Goal: Transaction & Acquisition: Subscribe to service/newsletter

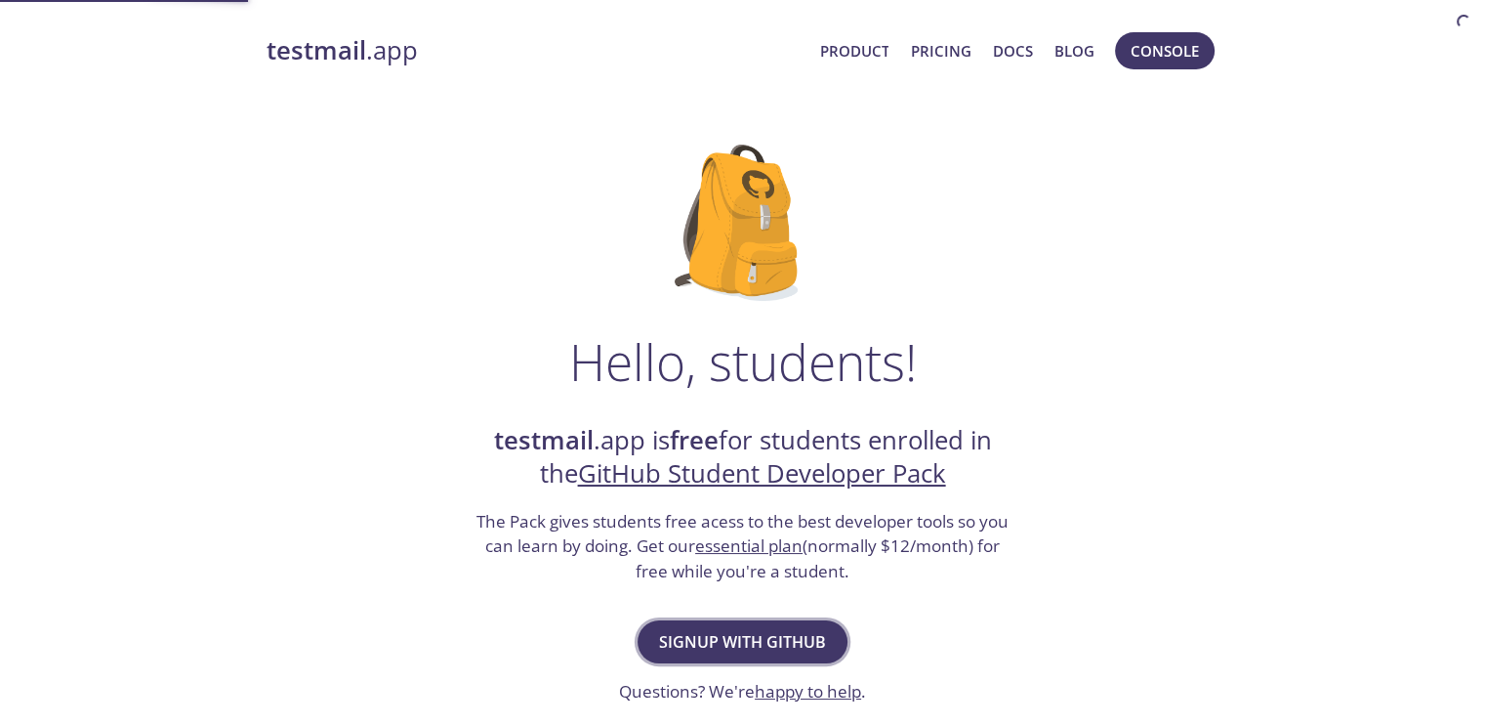
click at [714, 644] on span "Signup with GitHub" at bounding box center [742, 641] width 167 height 27
click at [724, 639] on span "Signup with GitHub" at bounding box center [742, 641] width 167 height 27
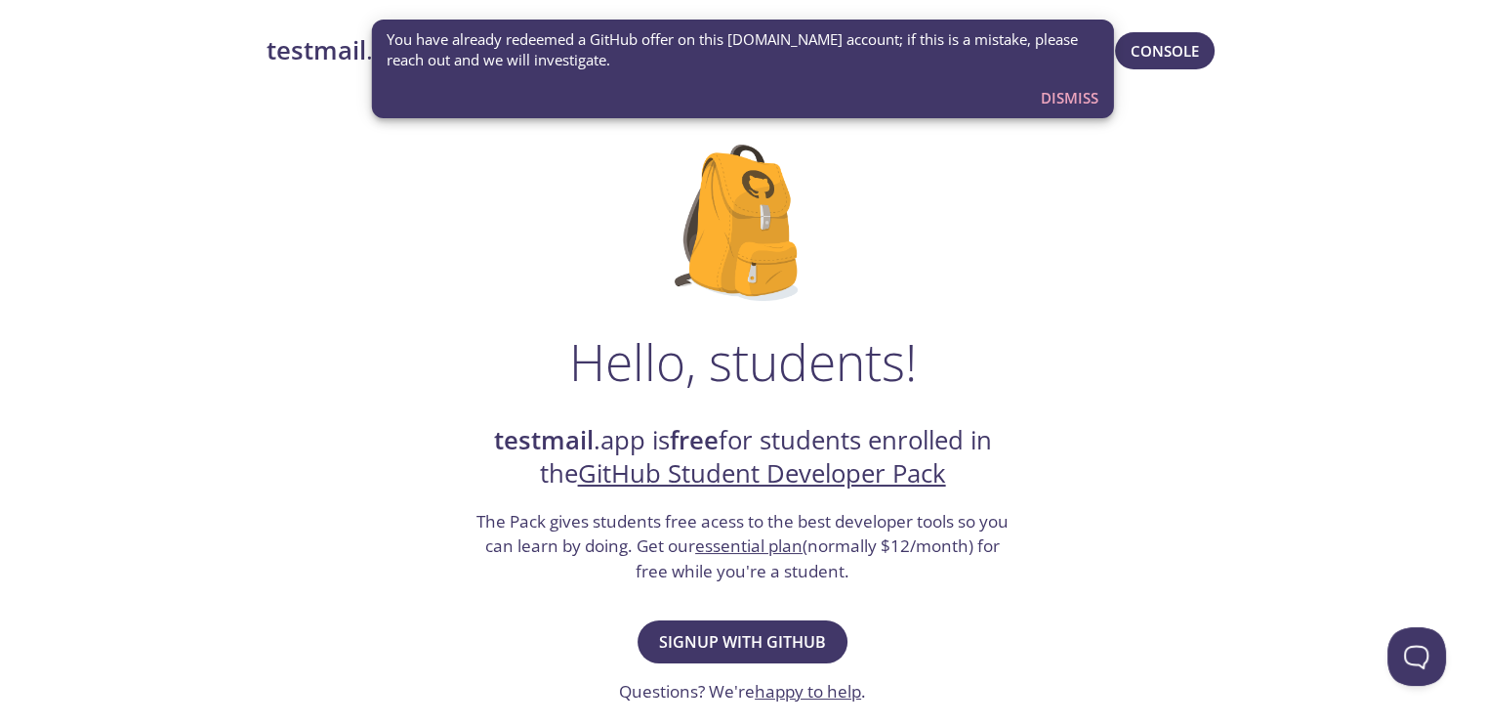
click at [1082, 95] on span "Dismiss" at bounding box center [1070, 97] width 58 height 25
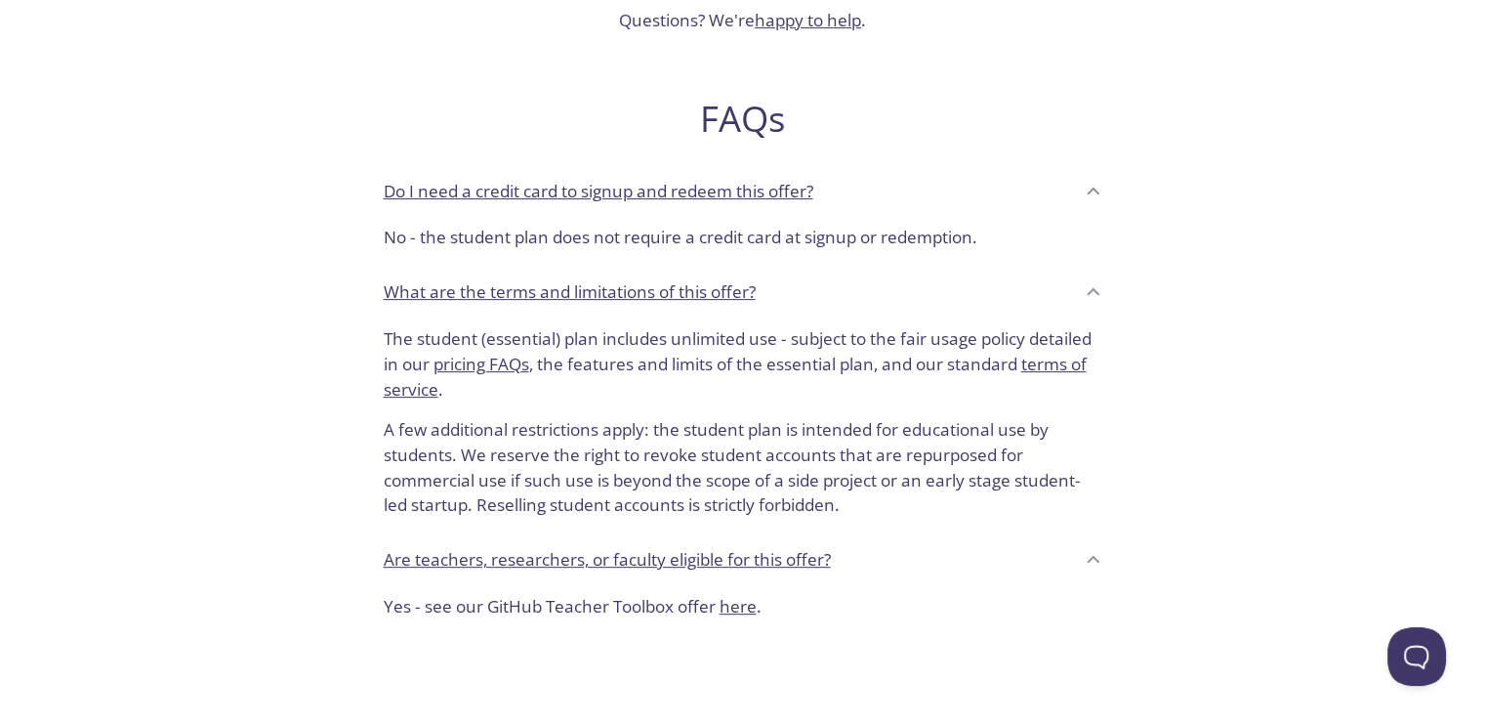
scroll to position [162, 0]
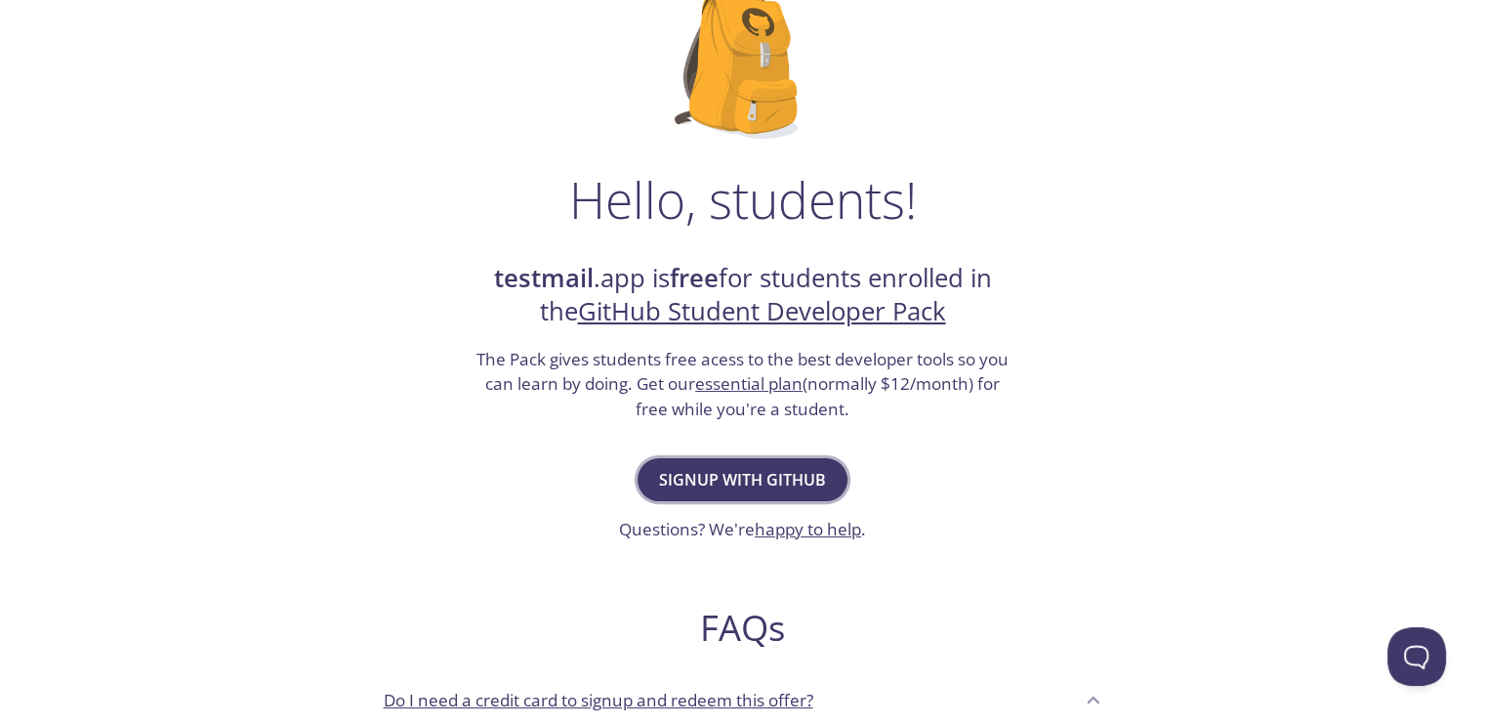
click at [771, 487] on span "Signup with GitHub" at bounding box center [742, 479] width 167 height 27
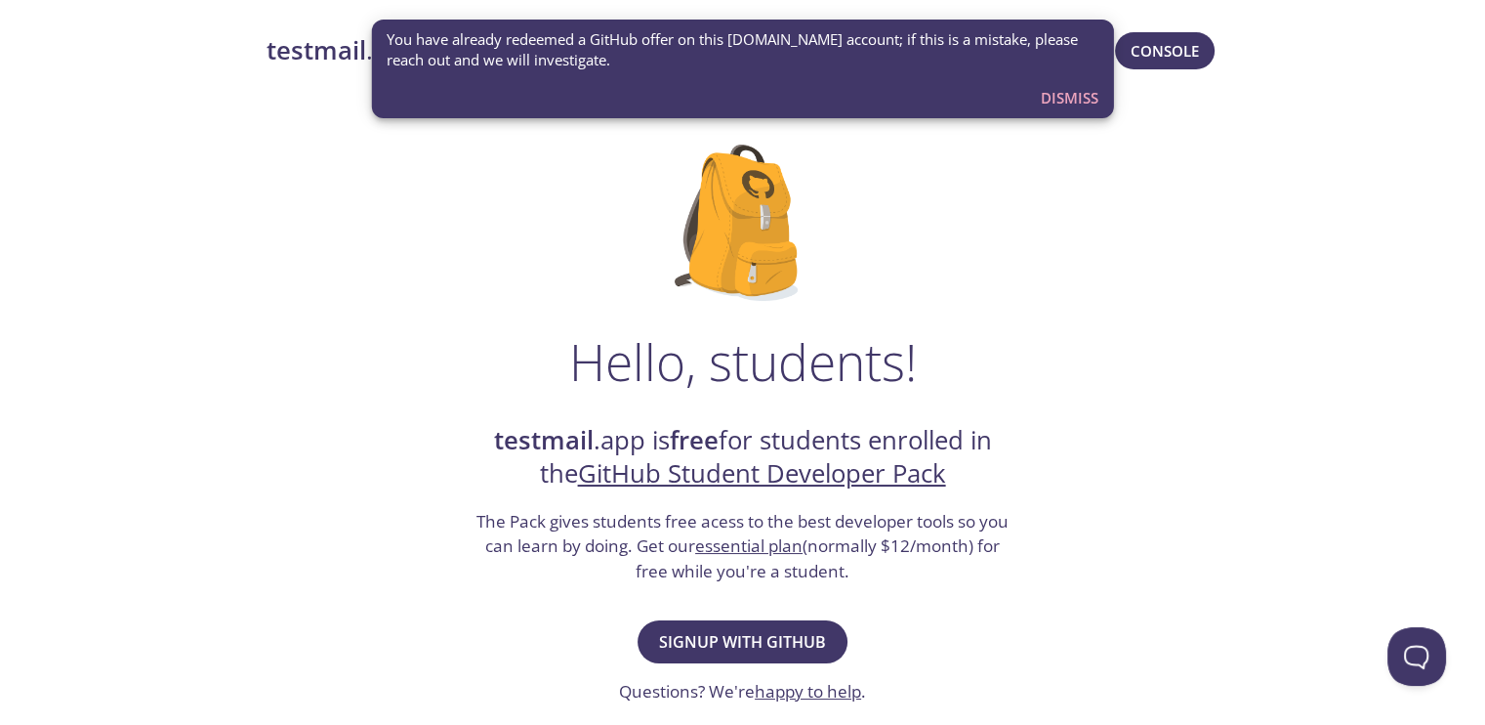
click at [414, 240] on div "Hello, students! testmail .app is free for students enrolled in the GitHub Stud…" at bounding box center [743, 709] width 953 height 1192
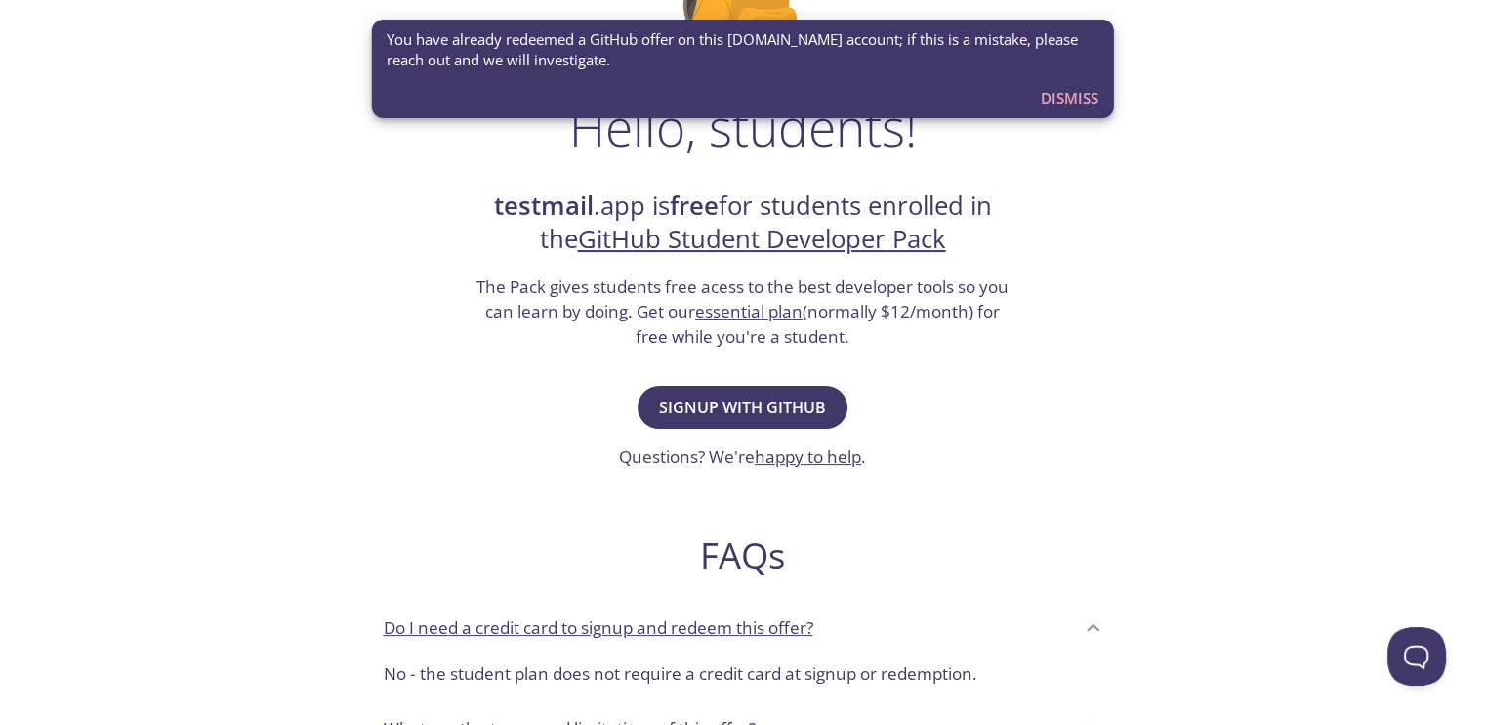
scroll to position [293, 0]
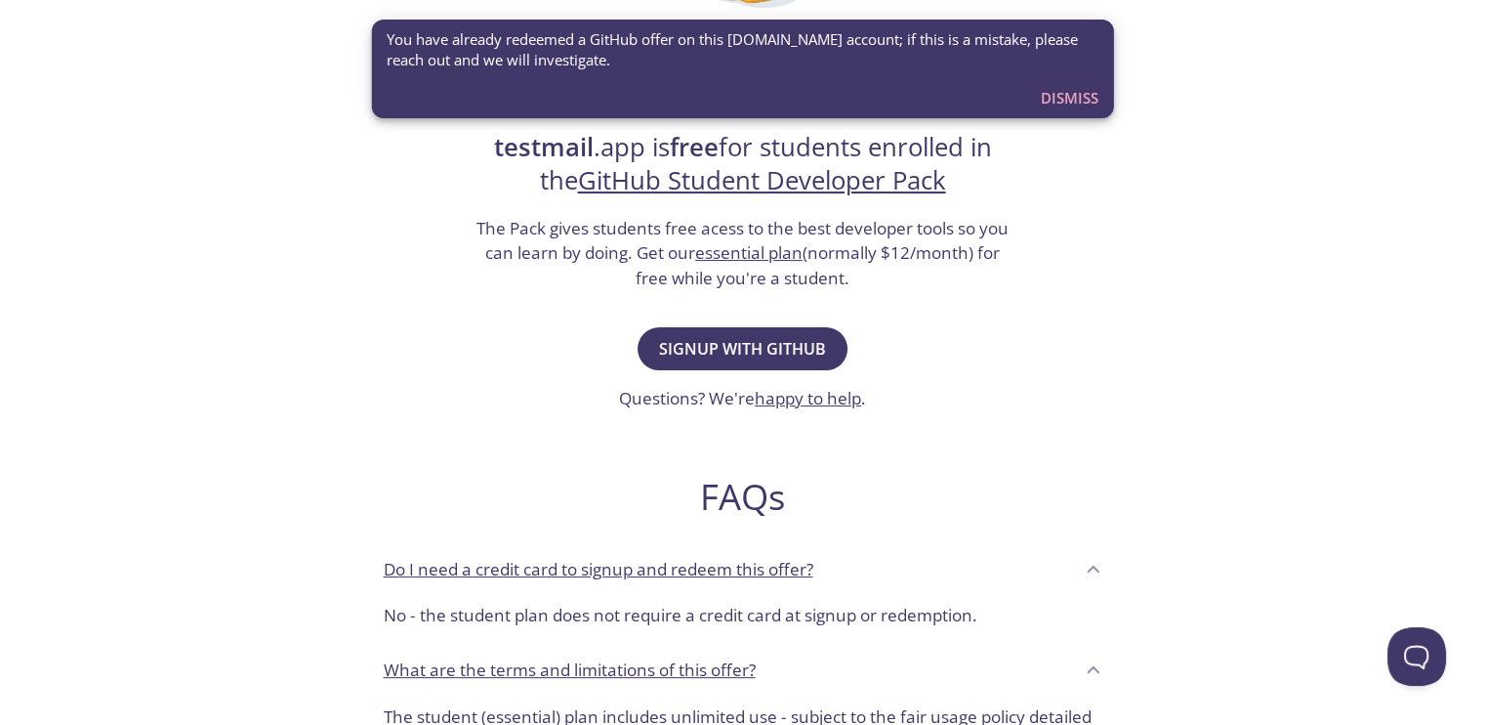
click at [1185, 205] on div "Hello, students! testmail .app is free for students enrolled in the GitHub Stud…" at bounding box center [743, 416] width 953 height 1192
click at [1051, 95] on span "Dismiss" at bounding box center [1070, 97] width 58 height 25
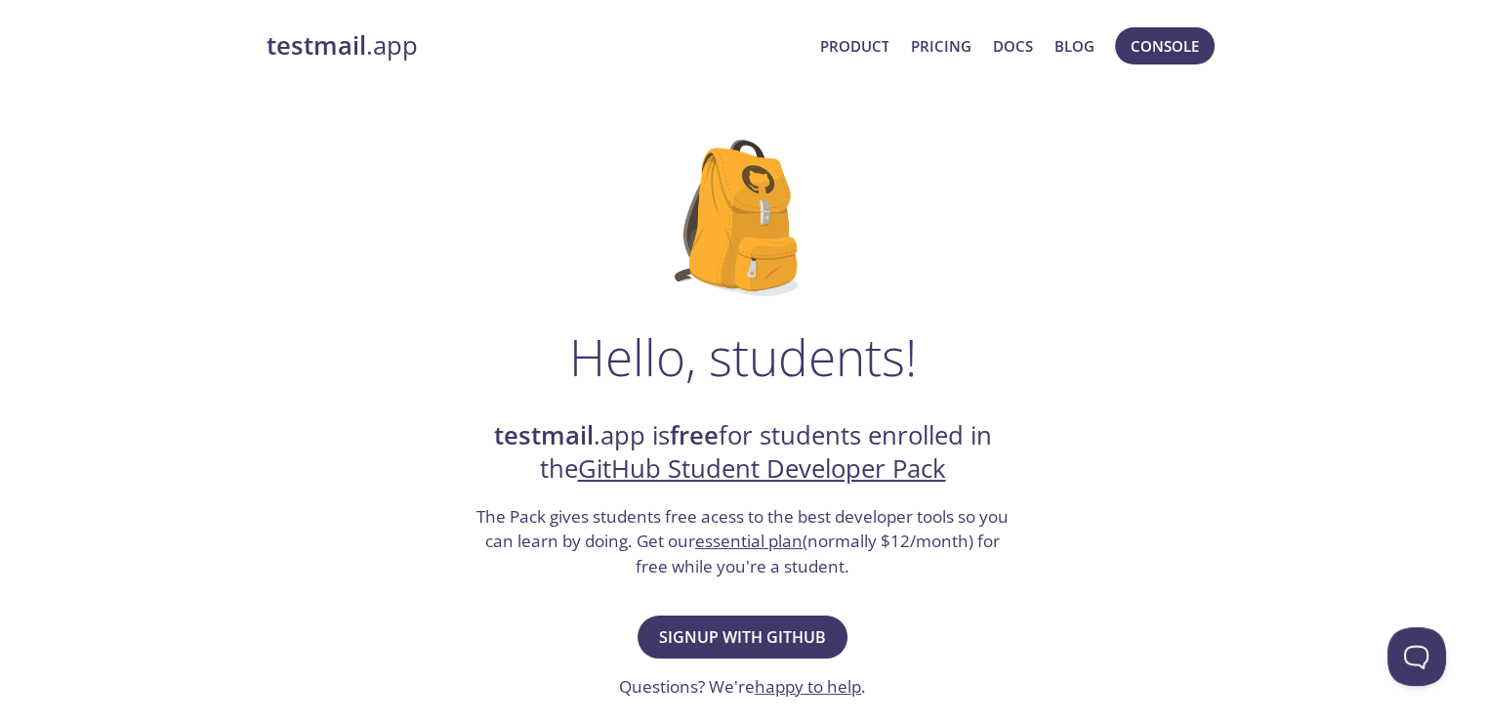
scroll to position [0, 0]
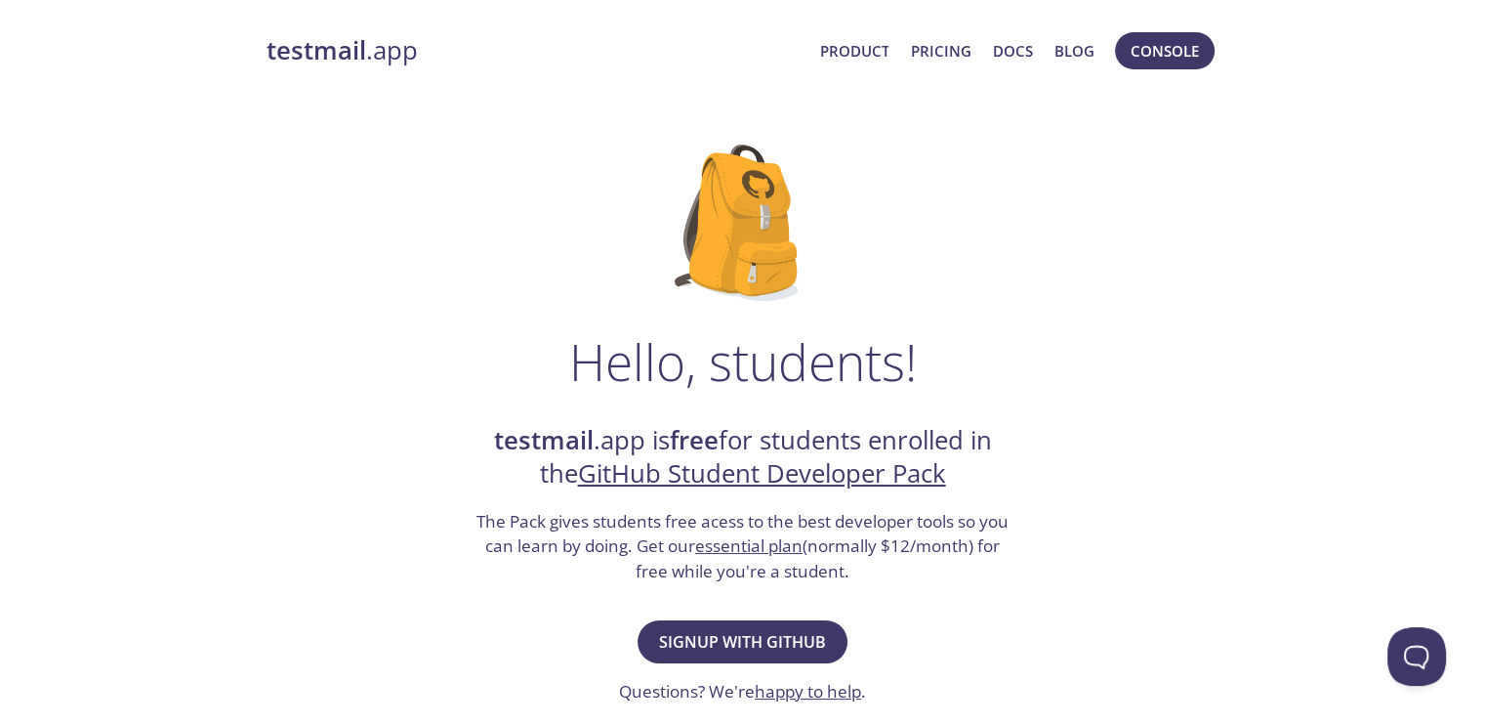
drag, startPoint x: 624, startPoint y: 565, endPoint x: 894, endPoint y: 560, distance: 270.5
click at [891, 560] on h3 "The Pack gives students free acess to the best developer tools so you can learn…" at bounding box center [743, 546] width 537 height 75
click at [836, 296] on div "Hello, students! testmail .app is free for students enrolled in the GitHub Stud…" at bounding box center [743, 709] width 953 height 1192
click at [835, 57] on link "Product" at bounding box center [853, 50] width 69 height 25
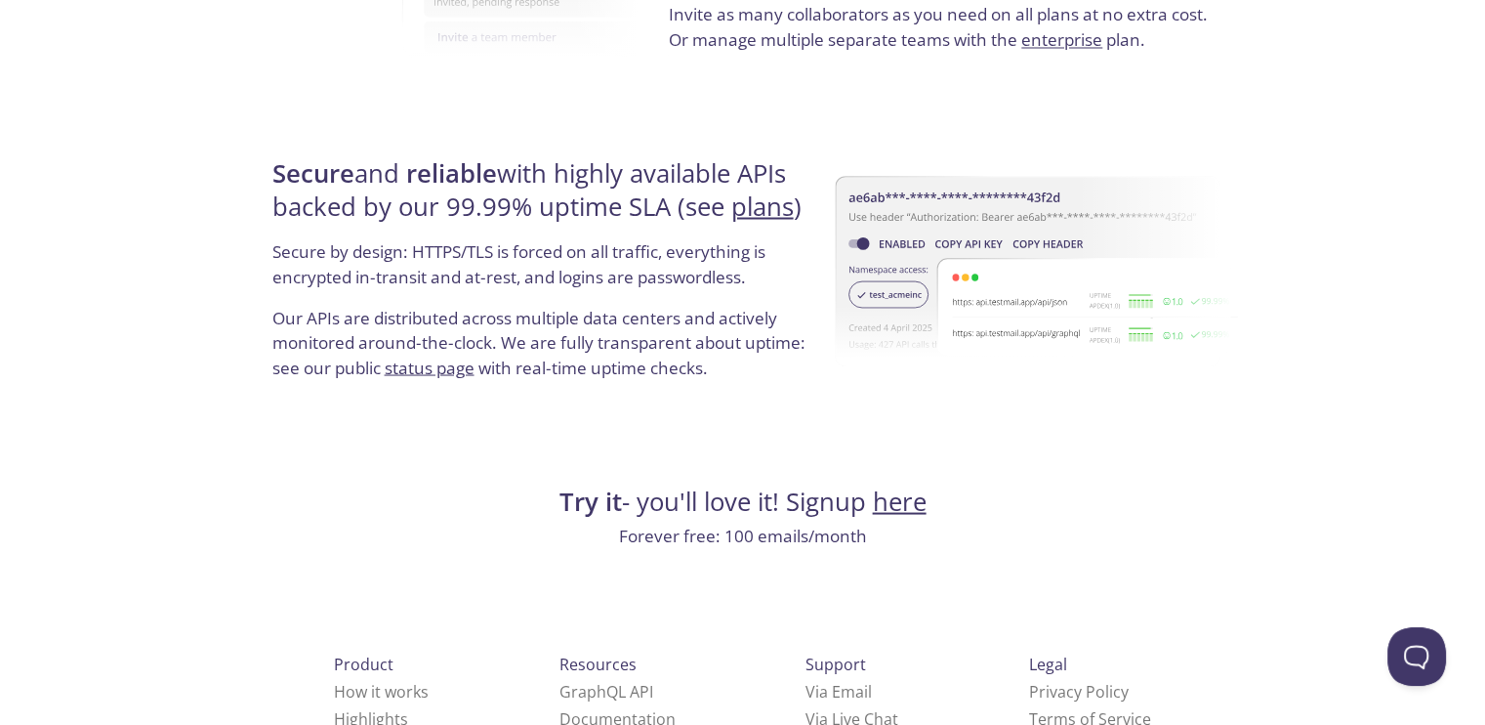
scroll to position [3741, 0]
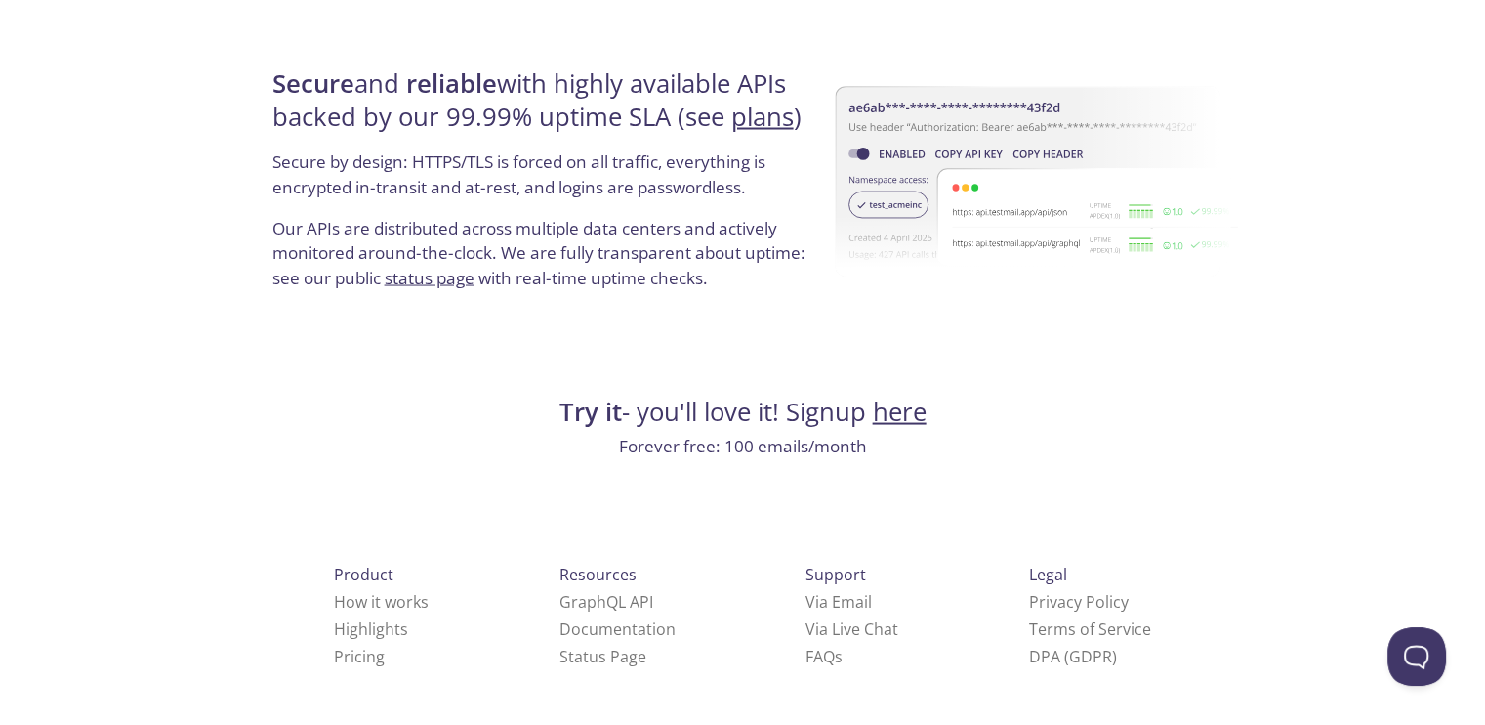
click at [902, 415] on link "here" at bounding box center [900, 411] width 54 height 34
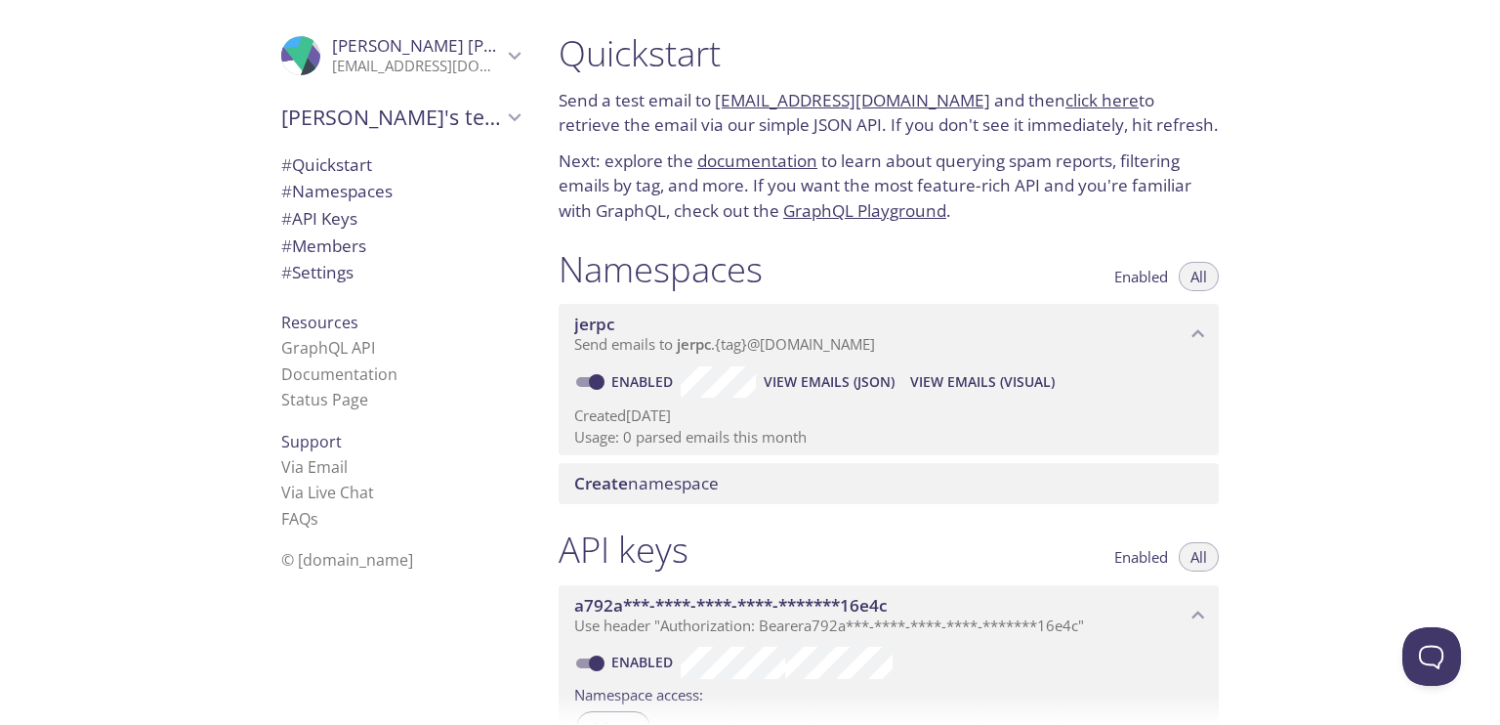
click at [503, 120] on icon "Pushpendra's team" at bounding box center [514, 116] width 25 height 25
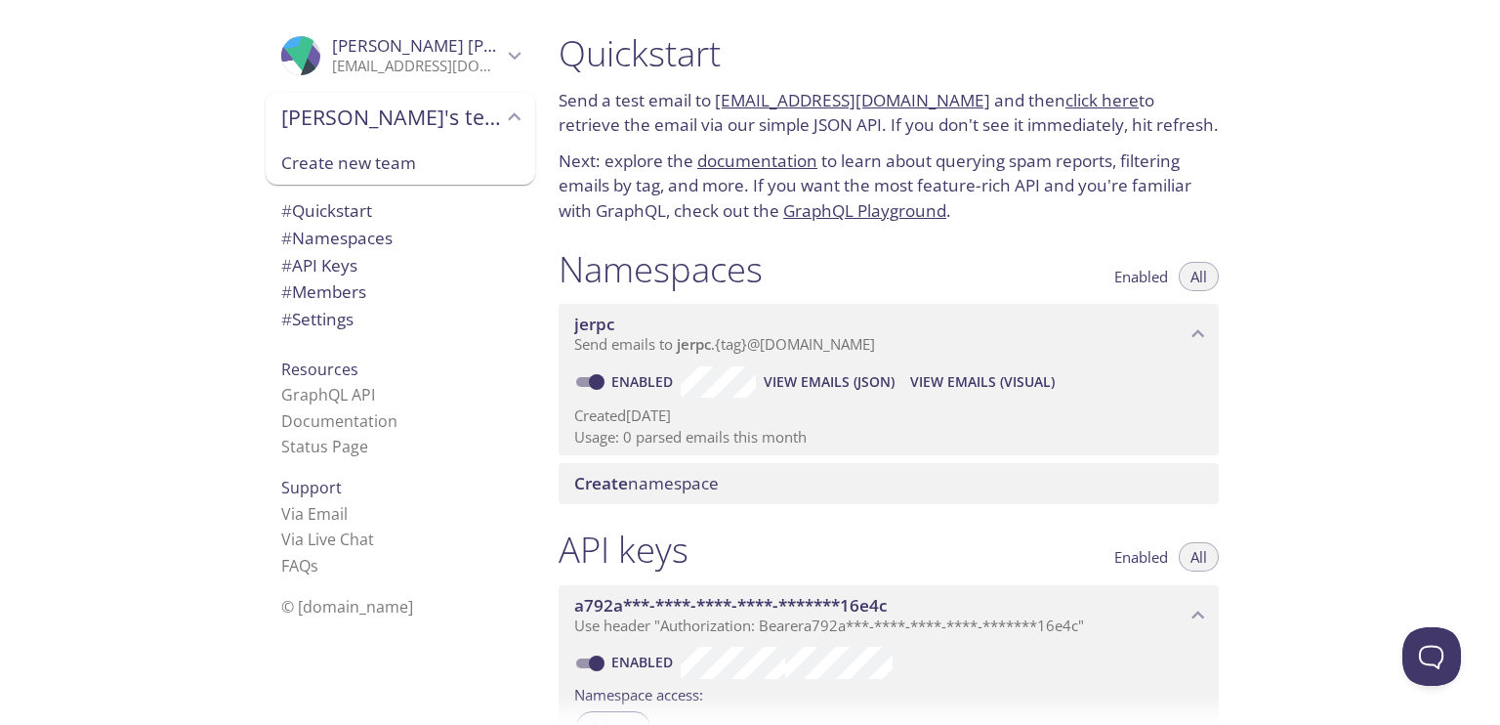
click at [502, 112] on icon "Pushpendra's team" at bounding box center [514, 116] width 25 height 25
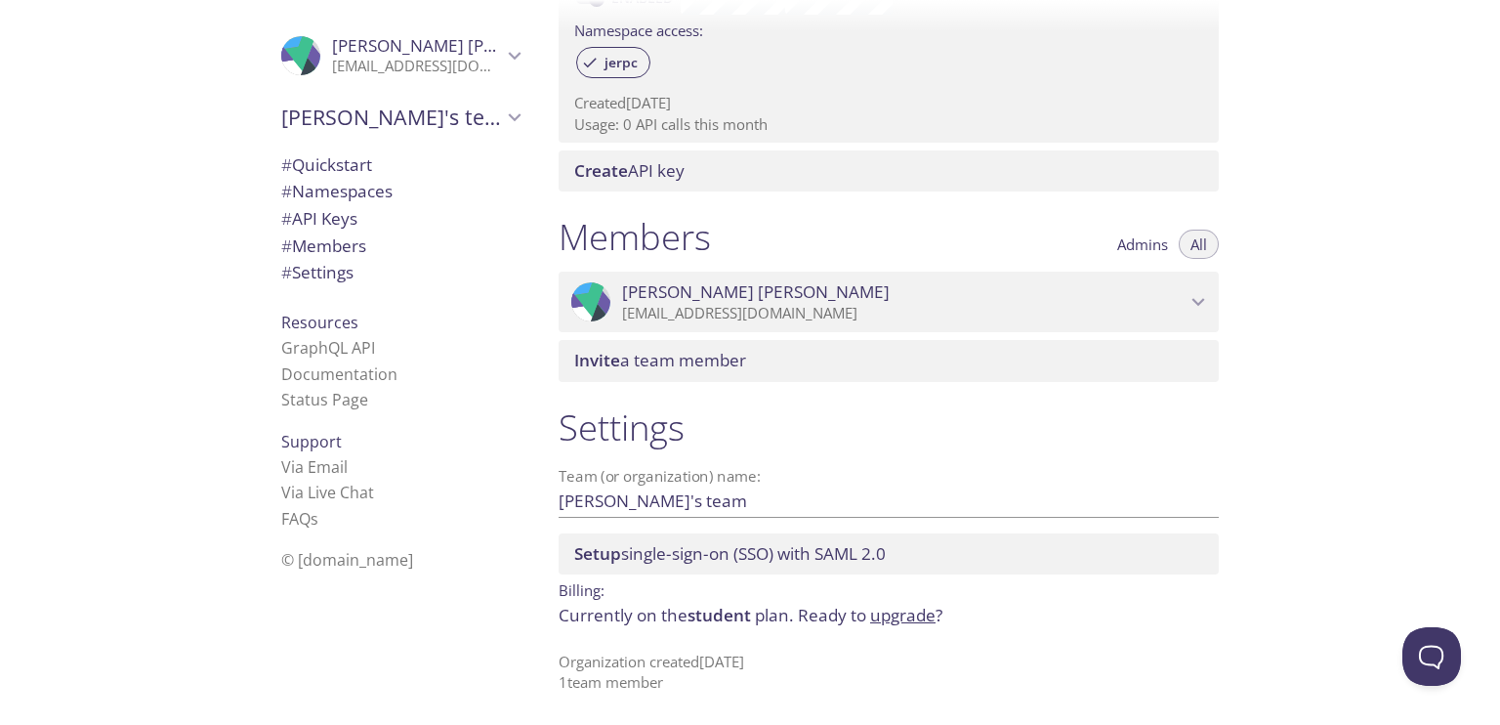
scroll to position [176, 0]
